Goal: Information Seeking & Learning: Understand process/instructions

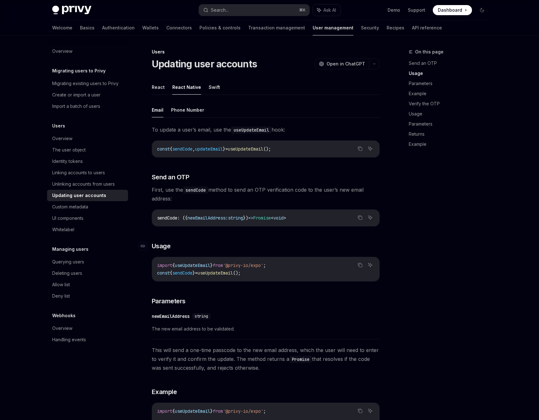
scroll to position [200, 0]
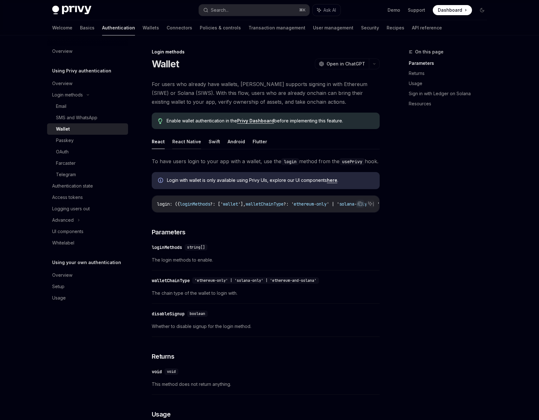
click at [187, 140] on button "React Native" at bounding box center [186, 141] width 29 height 15
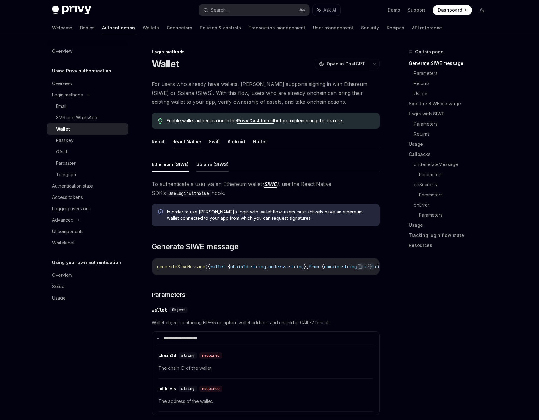
click at [210, 164] on button "Solana (SIWS)" at bounding box center [212, 164] width 32 height 15
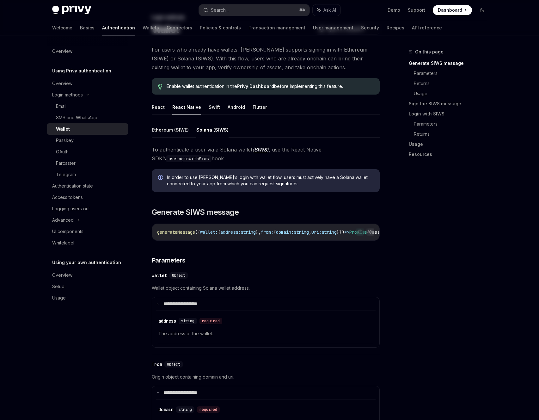
scroll to position [7, 0]
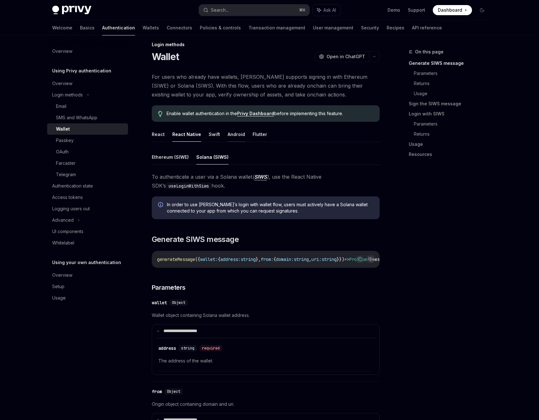
click at [237, 134] on button "Android" at bounding box center [236, 134] width 17 height 15
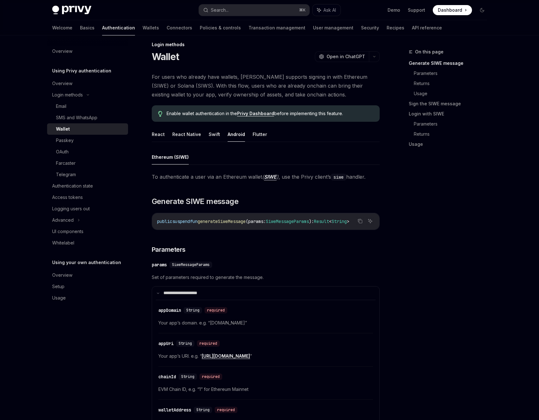
click at [264, 135] on ul "React React Native Swift Android Flutter" at bounding box center [266, 134] width 228 height 15
click at [260, 136] on button "Flutter" at bounding box center [260, 134] width 15 height 15
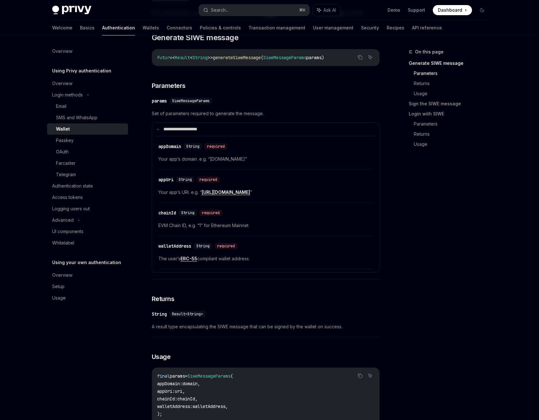
scroll to position [4, 0]
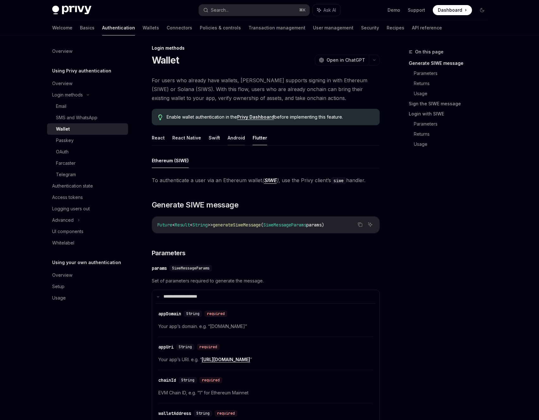
click at [233, 139] on button "Android" at bounding box center [236, 137] width 17 height 15
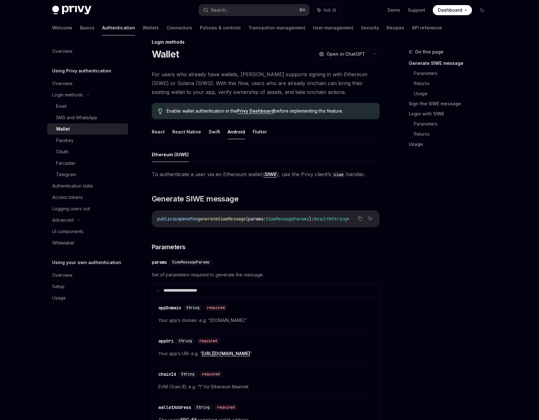
scroll to position [4, 0]
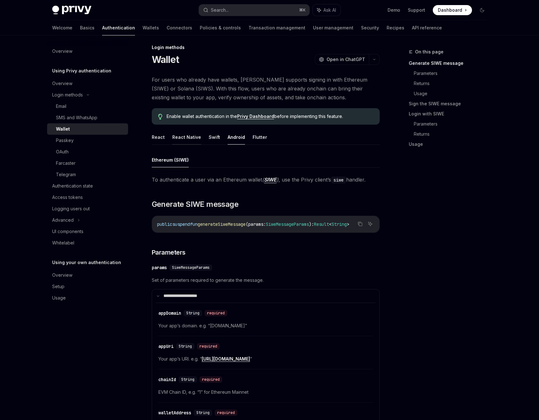
click at [187, 138] on button "React Native" at bounding box center [186, 137] width 29 height 15
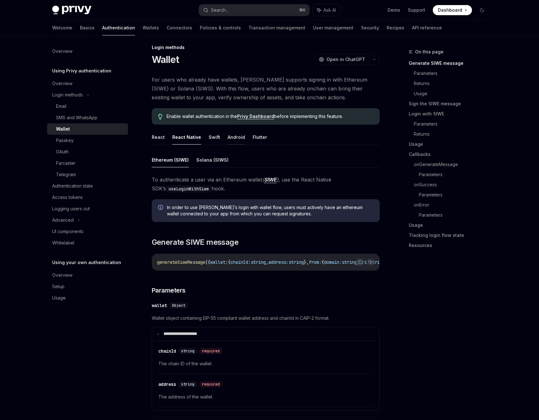
click at [228, 135] on button "Android" at bounding box center [236, 137] width 17 height 15
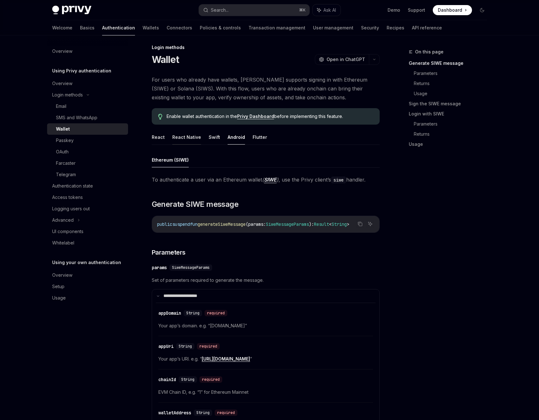
click at [181, 136] on button "React Native" at bounding box center [186, 137] width 29 height 15
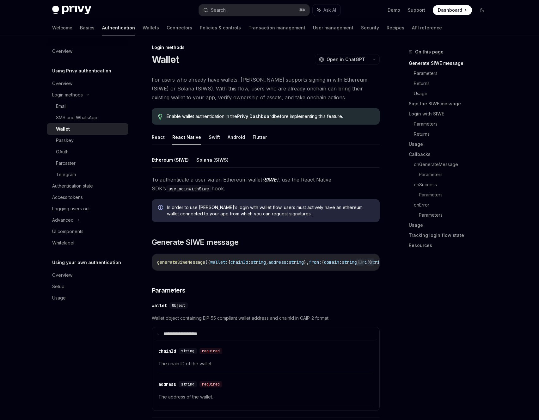
click at [209, 157] on button "Solana (SIWS)" at bounding box center [212, 159] width 32 height 15
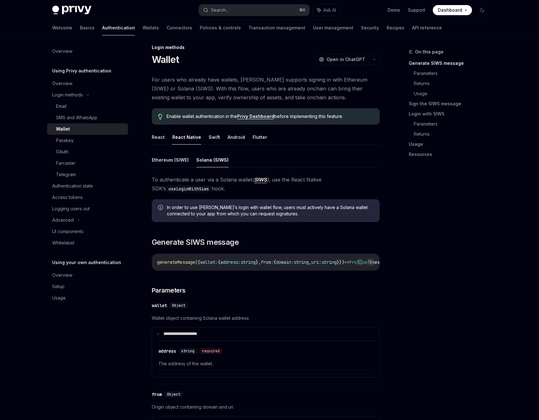
drag, startPoint x: 164, startPoint y: 204, endPoint x: 284, endPoint y: 219, distance: 120.9
click at [284, 219] on div "In order to use Privy’s login with wallet flow, users must actively have a Sola…" at bounding box center [266, 210] width 228 height 23
copy span "In order to use Privy’s login with wallet flow, users must actively have a Sola…"
click at [282, 154] on ul "Ethereum (SIWE) Solana (SIWS)" at bounding box center [266, 159] width 228 height 15
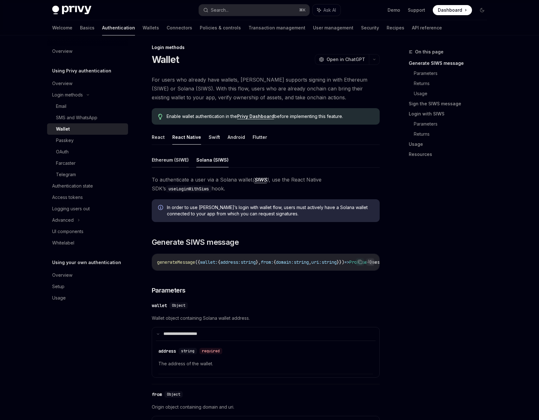
click at [170, 160] on button "Ethereum (SIWE)" at bounding box center [170, 159] width 37 height 15
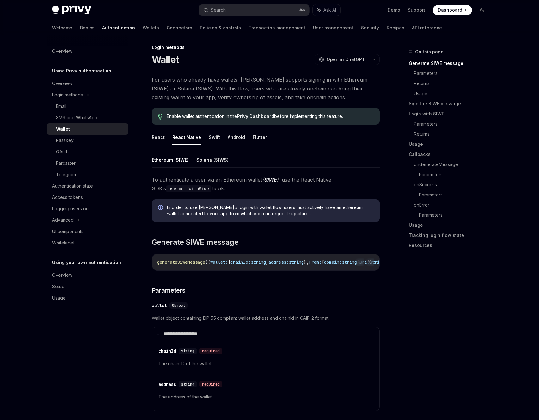
click at [202, 160] on button "Solana (SIWS)" at bounding box center [212, 159] width 32 height 15
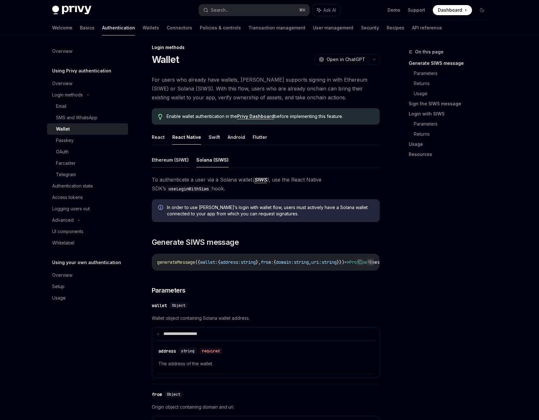
click at [166, 158] on button "Ethereum (SIWE)" at bounding box center [170, 159] width 37 height 15
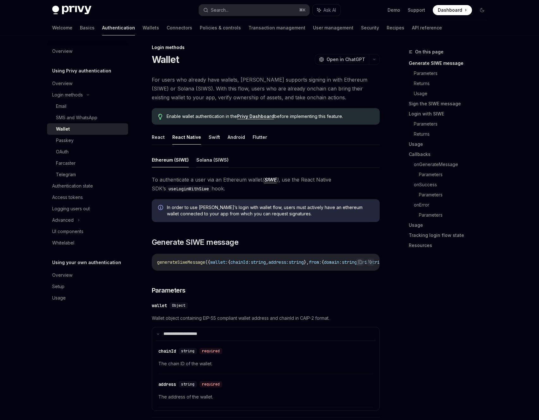
click at [200, 161] on button "Solana (SIWS)" at bounding box center [212, 159] width 32 height 15
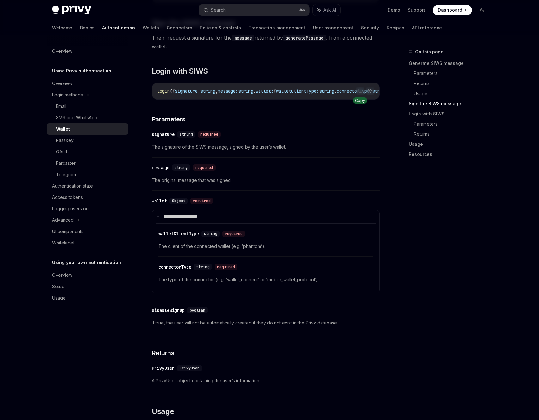
click at [358, 92] on icon "Copy the contents from the code block" at bounding box center [360, 90] width 5 height 5
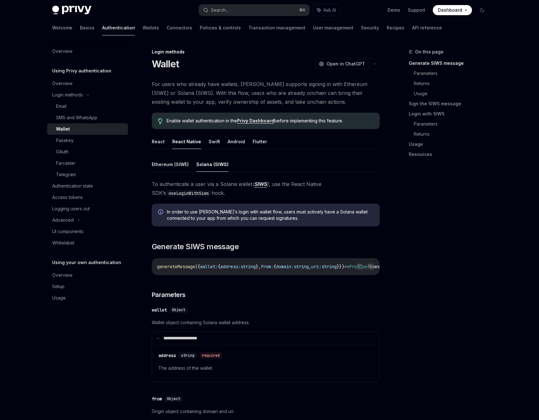
click at [174, 87] on span "For users who already have wallets, Privy supports signing in with Ethereum (SI…" at bounding box center [266, 93] width 228 height 27
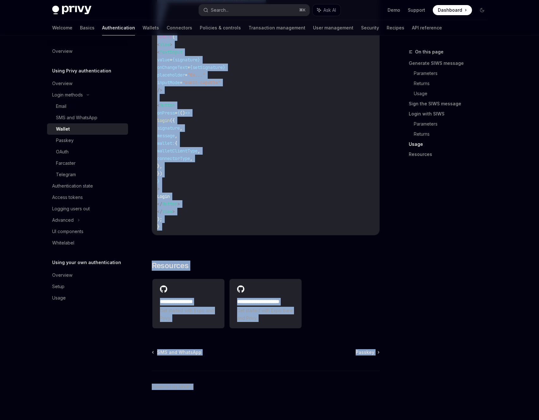
scroll to position [1412, 0]
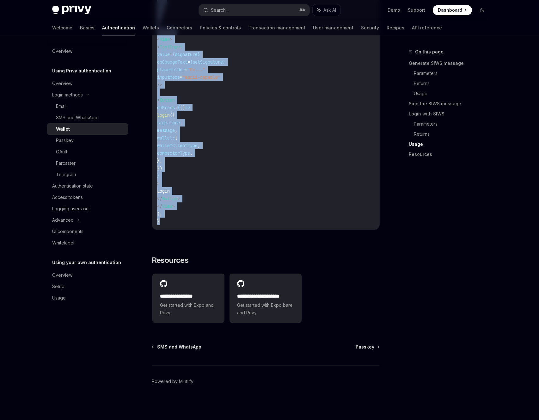
drag, startPoint x: 152, startPoint y: 52, endPoint x: 243, endPoint y: 236, distance: 204.8
copy div "**********"
click at [330, 103] on code "import { useLoginWithSiws , usePrivy } from '@privy-io/expo' ; export function …" at bounding box center [265, 62] width 217 height 326
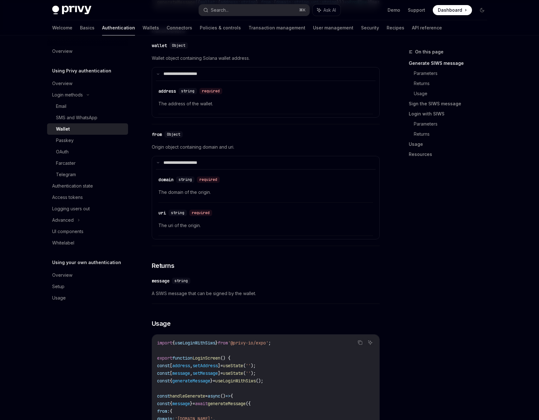
scroll to position [0, 0]
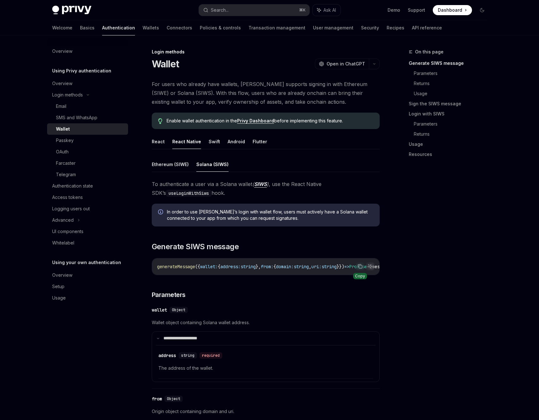
click at [360, 267] on icon "Copy the contents from the code block" at bounding box center [360, 266] width 5 height 5
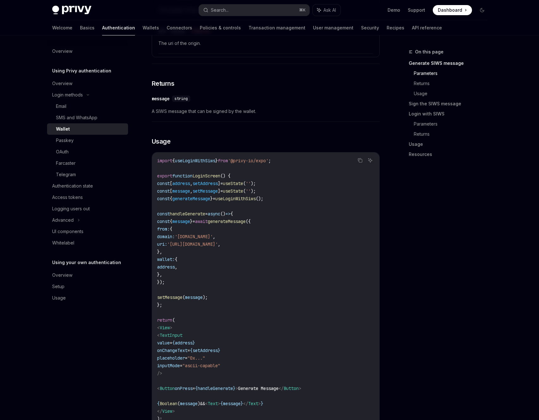
scroll to position [470, 0]
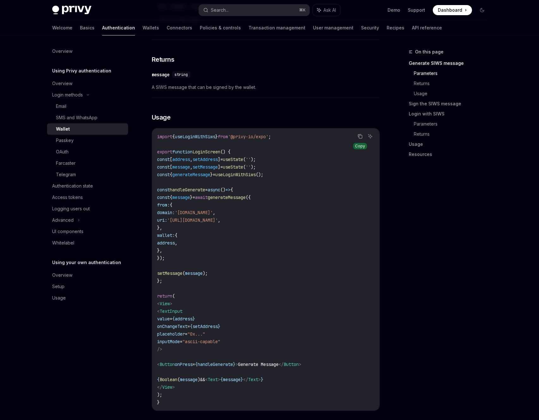
click at [360, 139] on icon "Copy the contents from the code block" at bounding box center [360, 136] width 5 height 5
click at [360, 138] on icon "Copy the contents from the code block" at bounding box center [360, 136] width 5 height 3
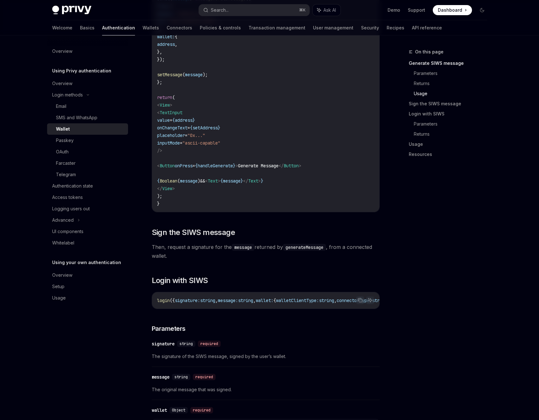
scroll to position [673, 0]
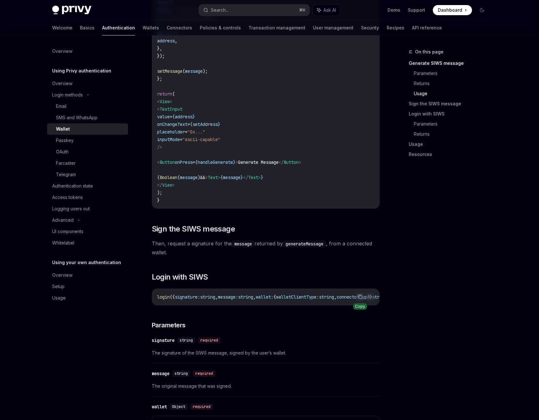
click at [360, 299] on icon "Copy the contents from the code block" at bounding box center [360, 296] width 5 height 5
click at [360, 299] on icon "Copy the contents from the code block" at bounding box center [360, 297] width 3 height 3
click at [360, 298] on icon "Copy the contents from the code block" at bounding box center [360, 296] width 4 height 3
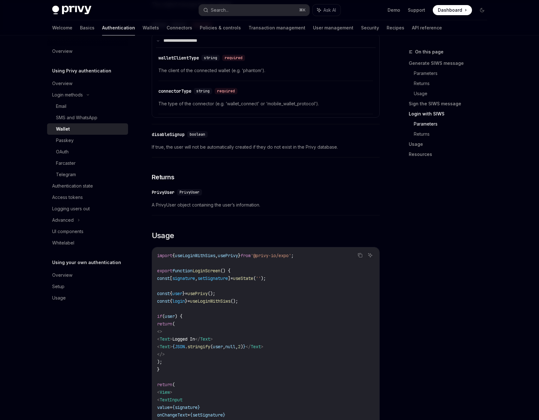
scroll to position [1057, 0]
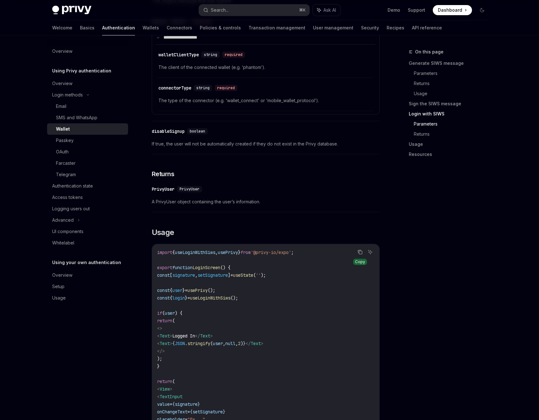
click at [360, 255] on icon "Copy the contents from the code block" at bounding box center [360, 251] width 5 height 5
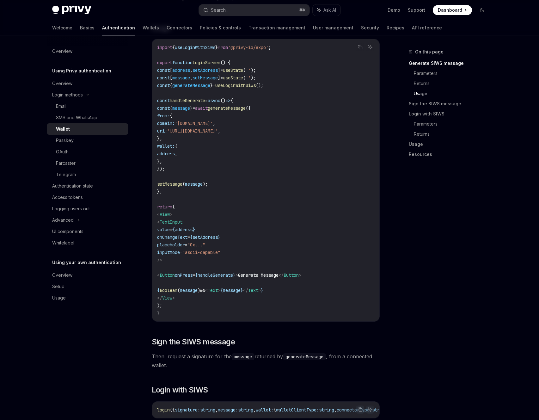
scroll to position [588, 0]
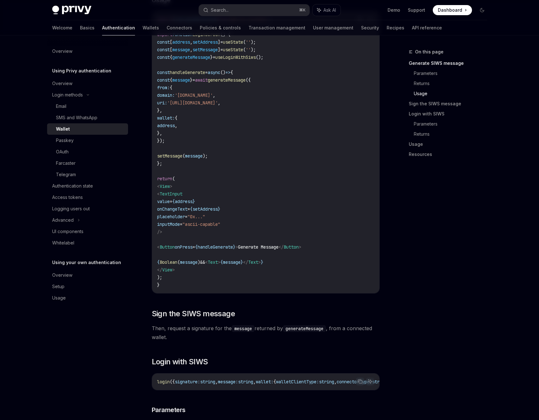
type textarea "*"
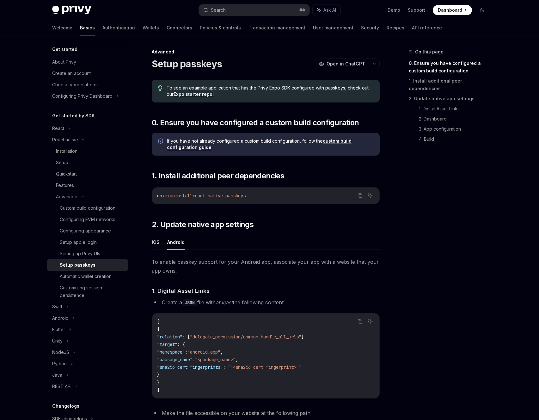
type textarea "*"
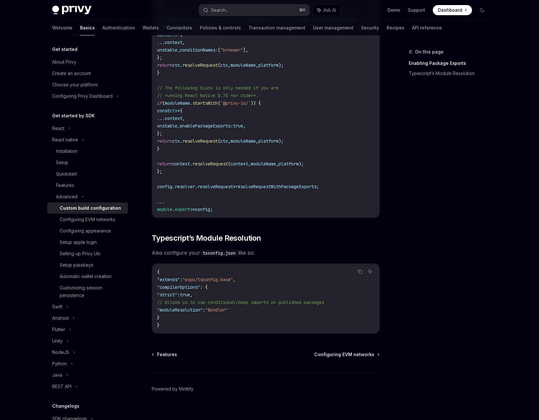
scroll to position [428, 0]
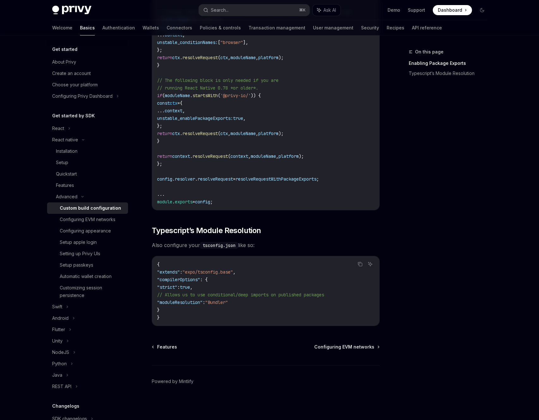
drag, startPoint x: 416, startPoint y: 168, endPoint x: 412, endPoint y: 167, distance: 4.2
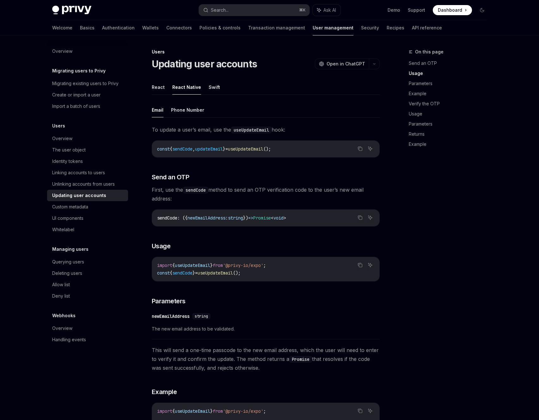
scroll to position [200, 0]
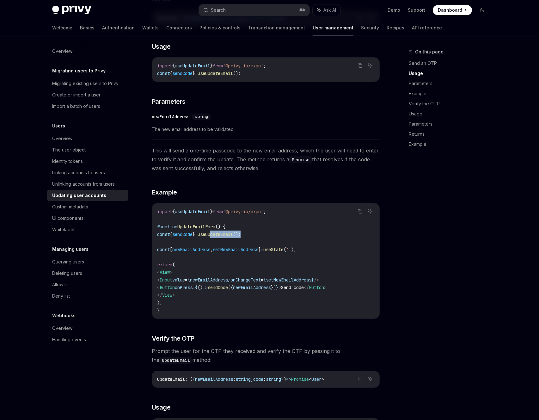
drag, startPoint x: 223, startPoint y: 236, endPoint x: 269, endPoint y: 238, distance: 45.6
click at [271, 238] on code "import { useUpdateEmail } from '@privy-io/expo' ; function UpdateEmailForm () {…" at bounding box center [265, 261] width 217 height 106
click at [271, 240] on code "import { useUpdateEmail } from '@privy-io/expo' ; function UpdateEmailForm () {…" at bounding box center [265, 261] width 217 height 106
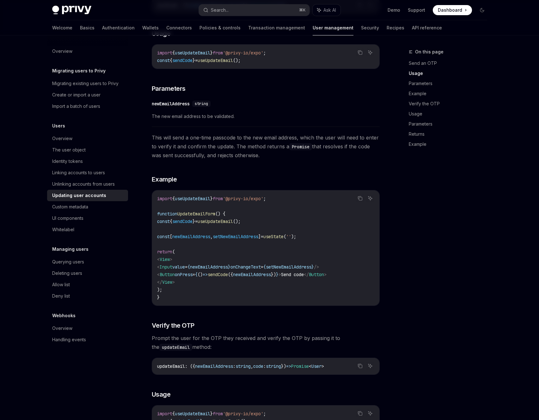
scroll to position [213, 0]
click at [207, 199] on span "useUpdateEmail" at bounding box center [192, 198] width 35 height 6
click at [93, 173] on div "Linking accounts to users" at bounding box center [78, 173] width 53 height 8
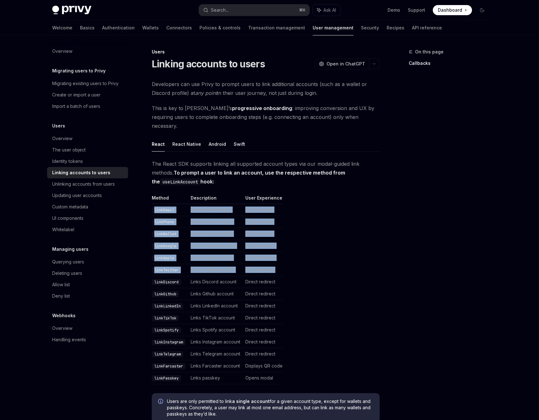
drag, startPoint x: 155, startPoint y: 201, endPoint x: 206, endPoint y: 144, distance: 76.3
click at [298, 259] on table "Method Description User Experience linkEmail Links email address Opens modal li…" at bounding box center [266, 289] width 228 height 189
click at [177, 137] on button "React Native" at bounding box center [186, 144] width 29 height 15
type textarea "*"
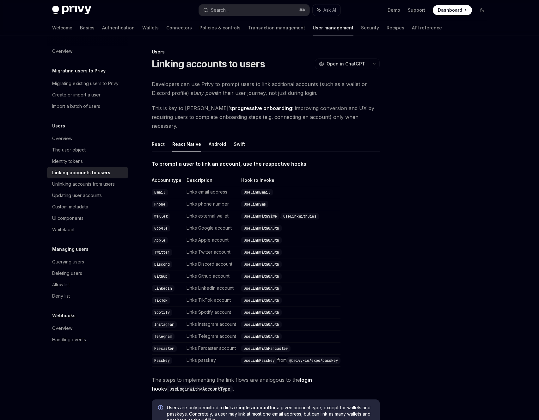
click at [203, 187] on td "Links email address" at bounding box center [211, 192] width 55 height 12
drag, startPoint x: 151, startPoint y: 182, endPoint x: 319, endPoint y: 183, distance: 168.9
click at [319, 183] on div "Users Linking accounts to users OpenAI Open in ChatGPT OpenAI Open in ChatGPT D…" at bounding box center [206, 287] width 349 height 479
click at [307, 186] on td "useLinkEmail" at bounding box center [290, 192] width 102 height 12
drag, startPoint x: 155, startPoint y: 224, endPoint x: 281, endPoint y: 222, distance: 125.9
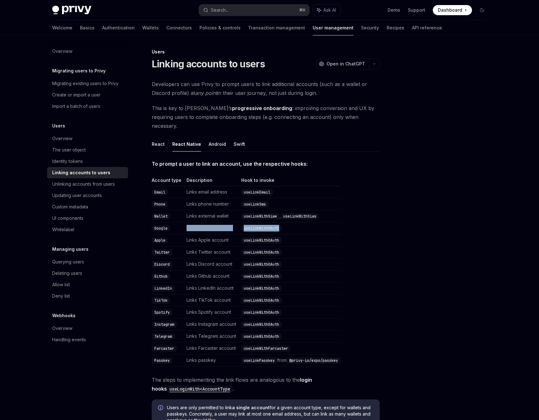
click at [281, 222] on tr "Google Links Google account useLinkWithOAuth" at bounding box center [246, 228] width 189 height 12
click at [287, 222] on td "useLinkWithOAuth" at bounding box center [290, 228] width 102 height 12
